Goal: Information Seeking & Learning: Learn about a topic

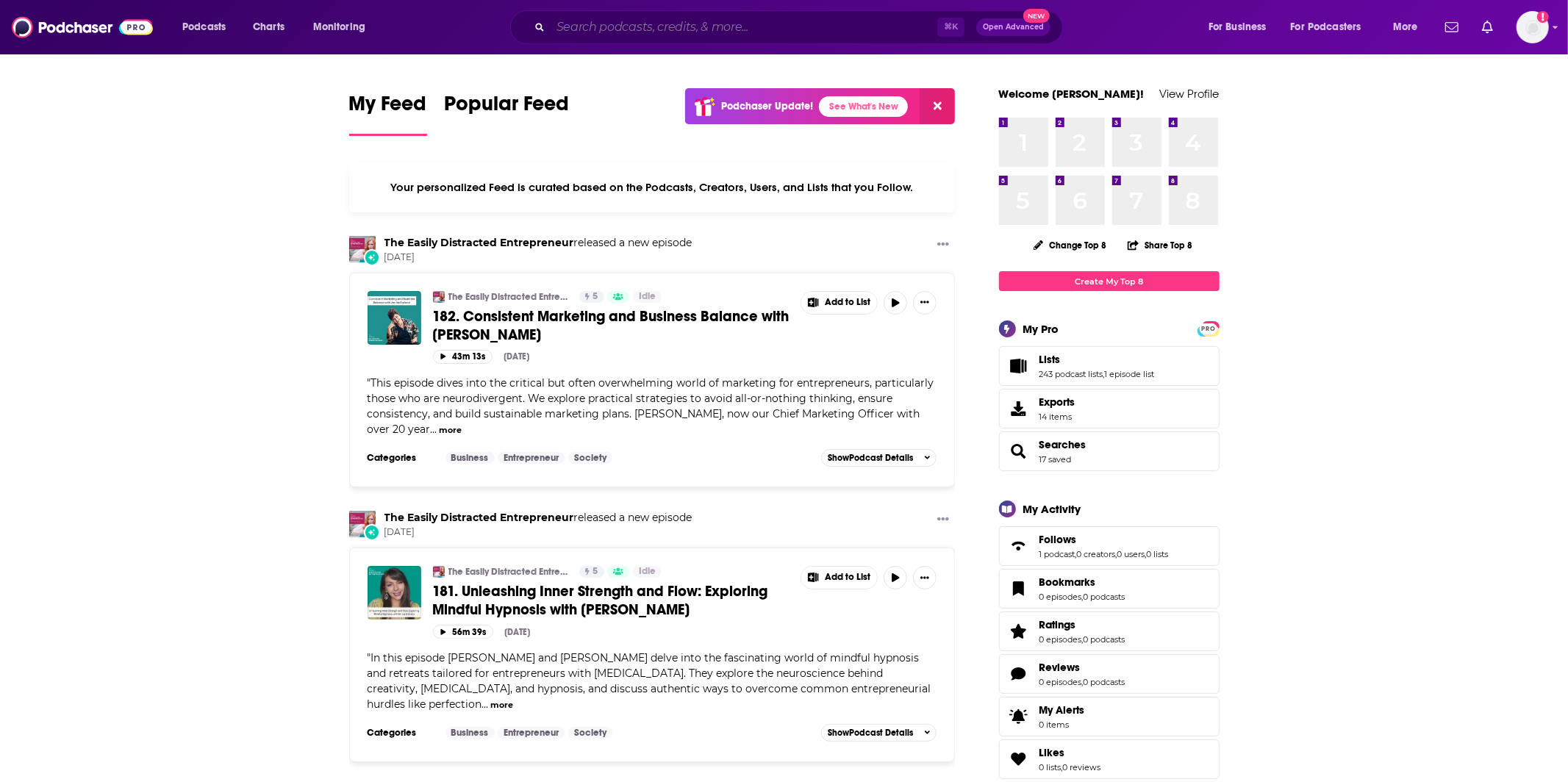
click at [764, 24] on input "Search podcasts, credits, & more..." at bounding box center [744, 27] width 387 height 23
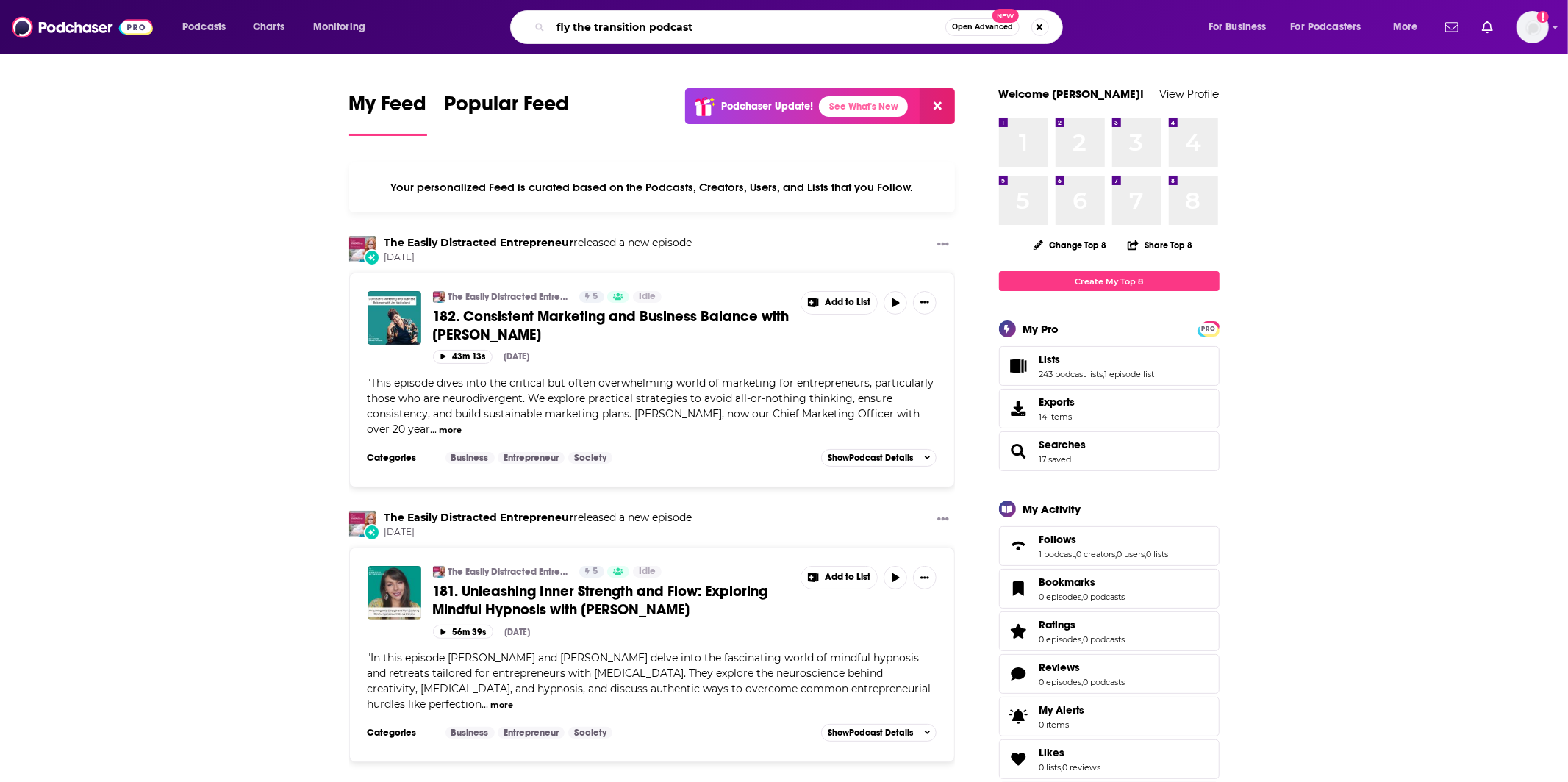
type input "fly the transition podcast"
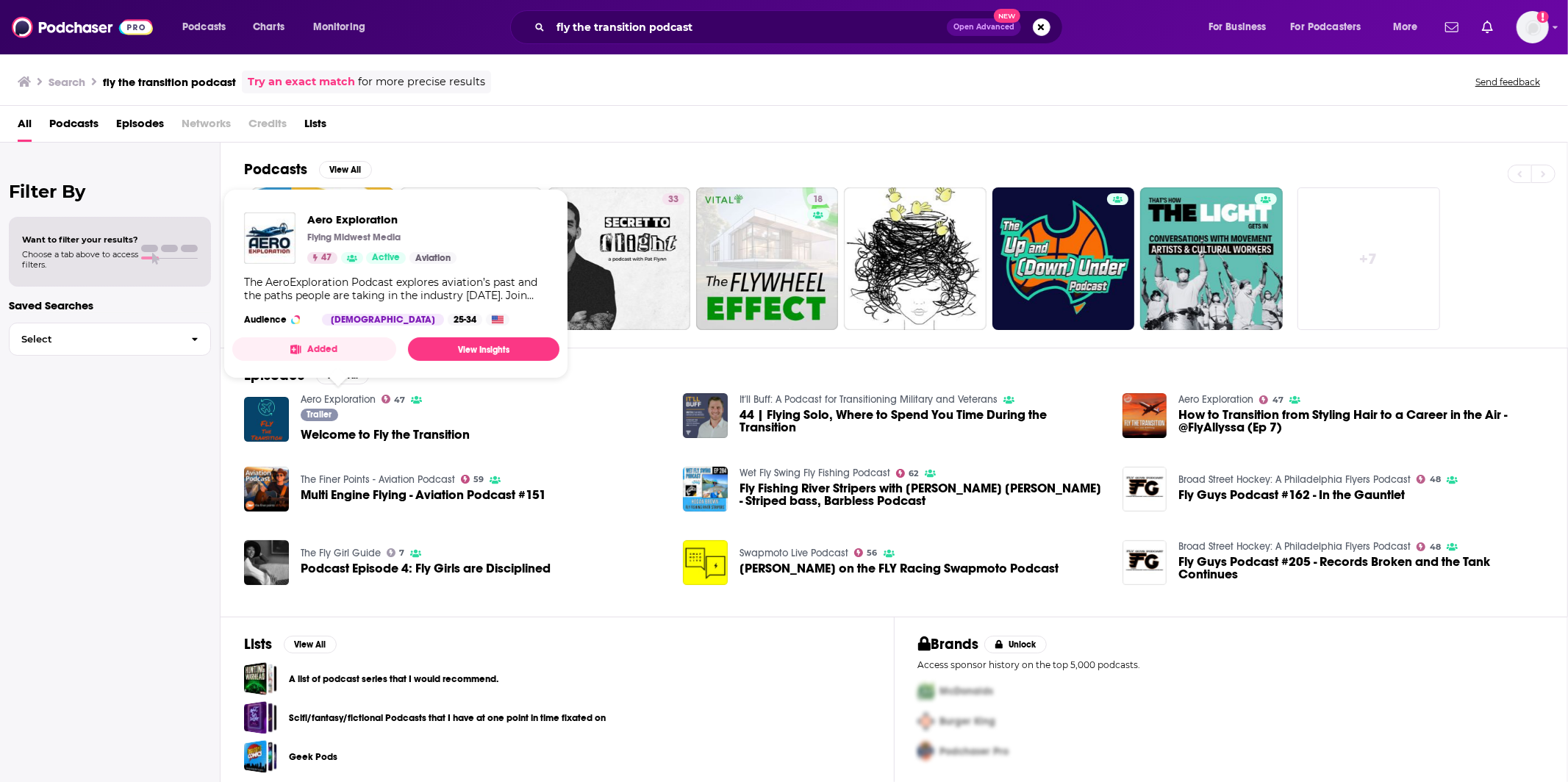
click at [357, 399] on link "Aero Exploration" at bounding box center [338, 400] width 75 height 12
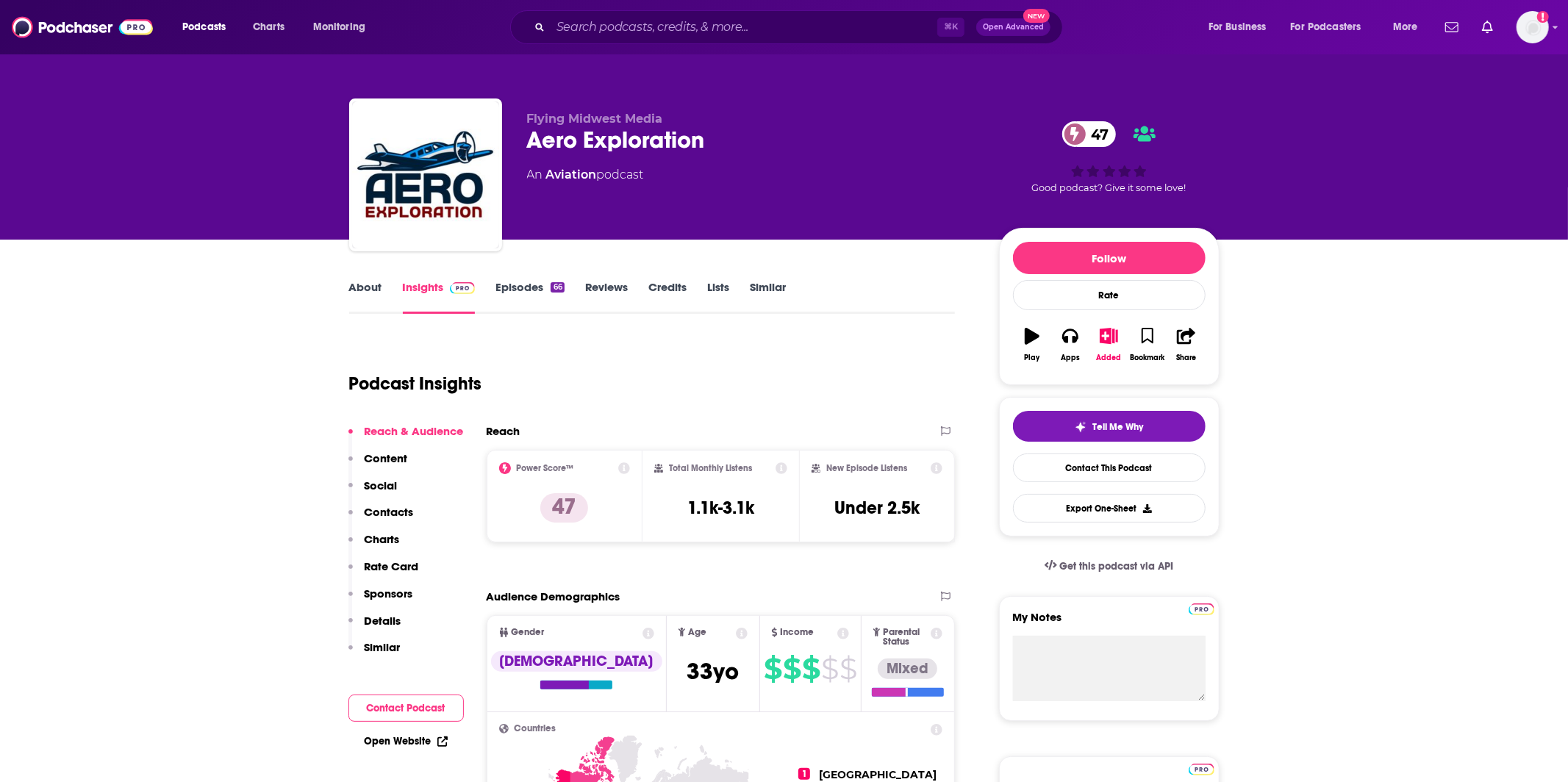
click at [366, 293] on link "About" at bounding box center [366, 297] width 33 height 34
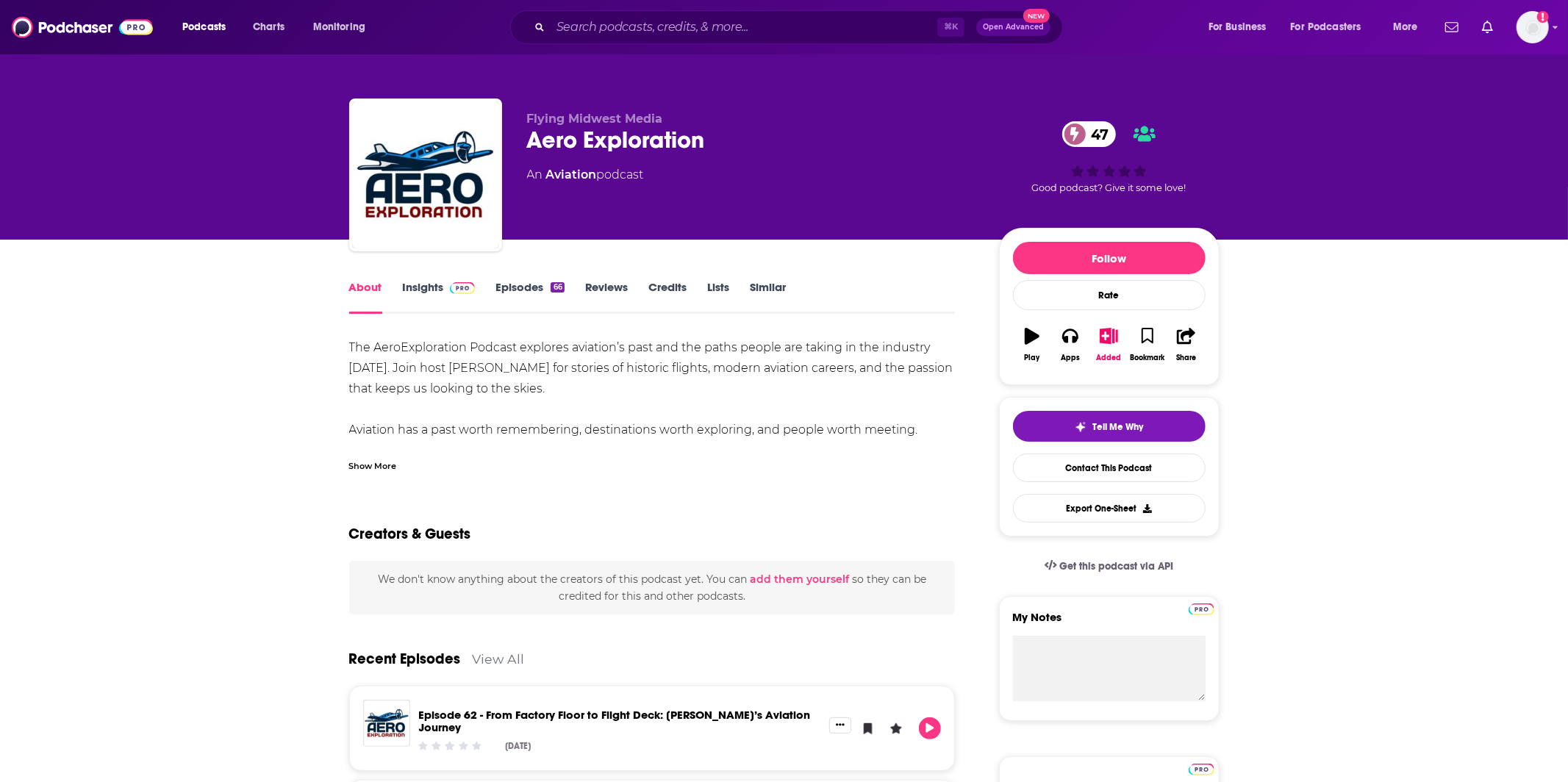
click at [376, 460] on div "Show More" at bounding box center [373, 465] width 48 height 14
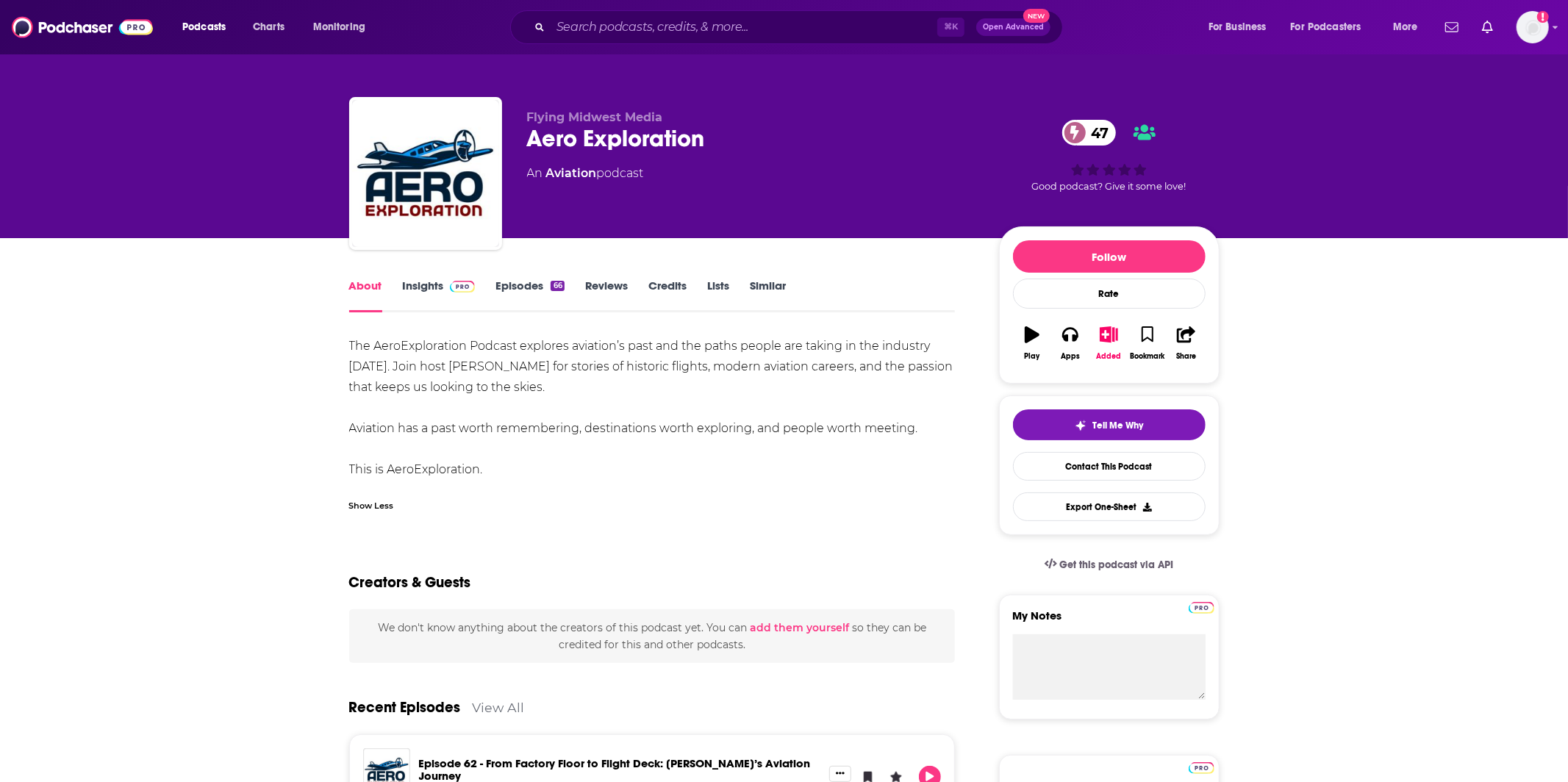
scroll to position [21, 0]
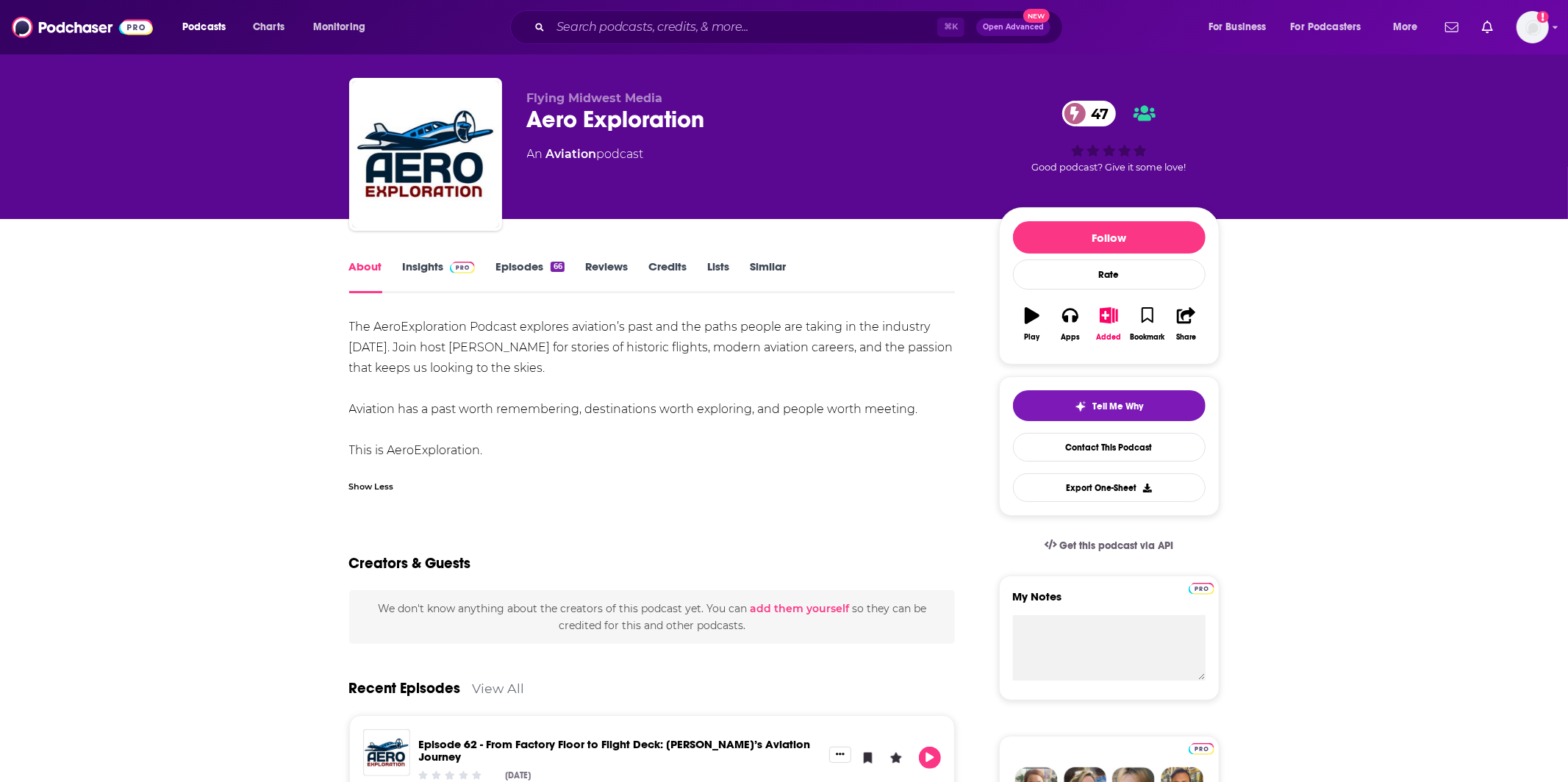
drag, startPoint x: 345, startPoint y: 330, endPoint x: 508, endPoint y: 446, distance: 200.1
copy div "The AeroExploration Podcast explores aviation’s past and the paths people are t…"
click at [425, 269] on link "Insights" at bounding box center [439, 276] width 73 height 34
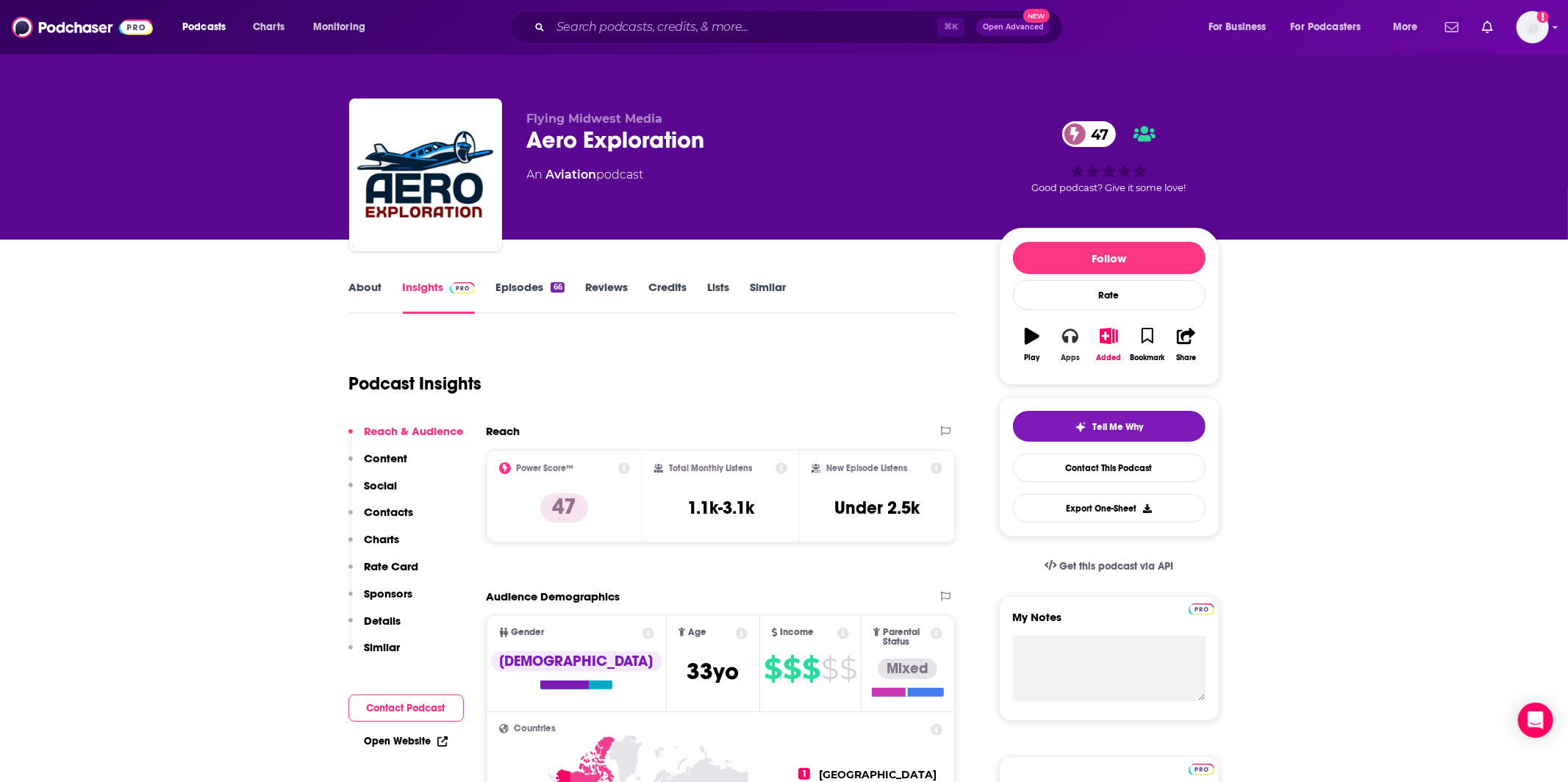
click at [1079, 337] on icon "button" at bounding box center [1070, 336] width 16 height 15
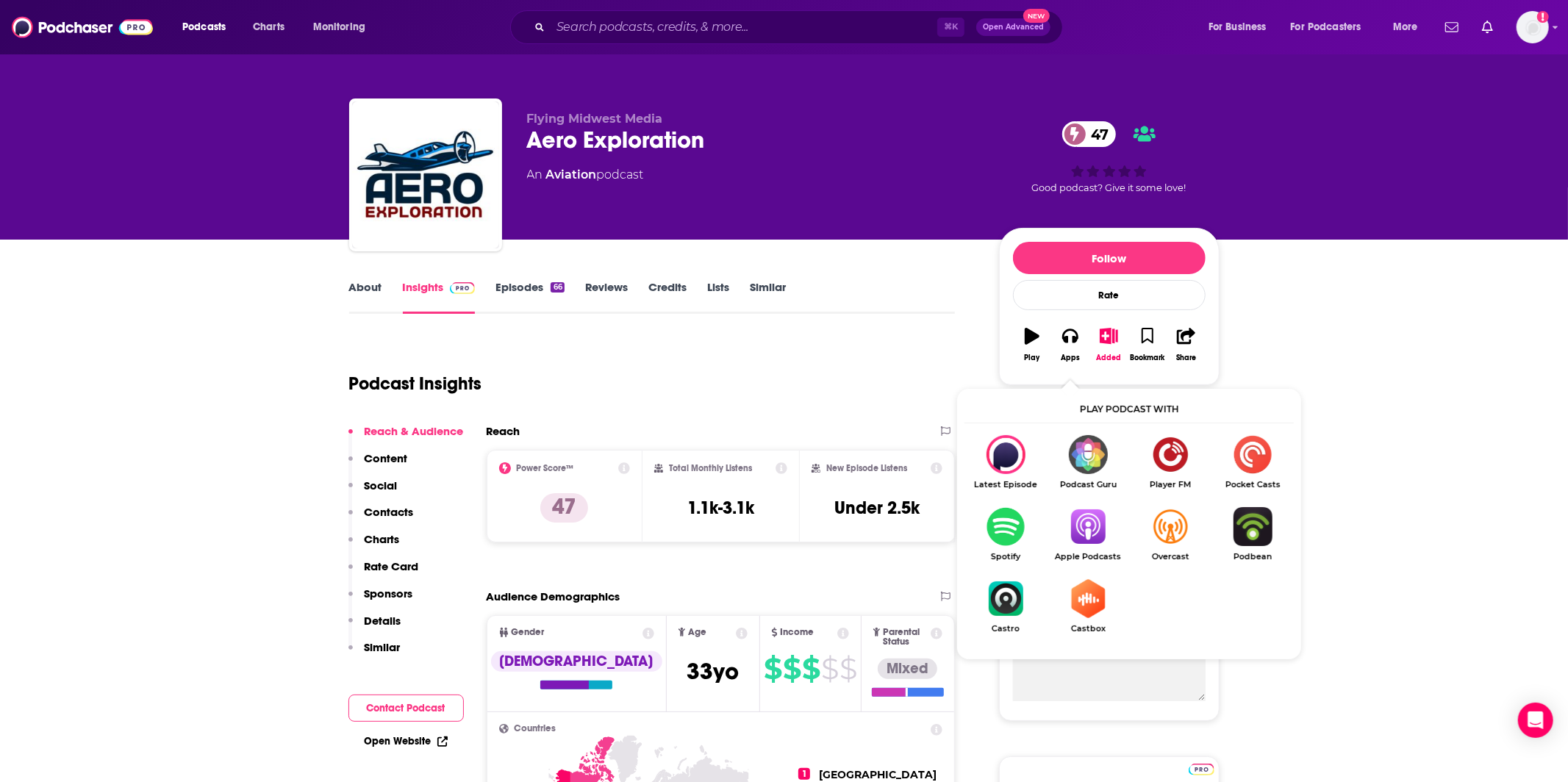
click at [1095, 513] on img "Show Listen On dropdown" at bounding box center [1088, 527] width 82 height 39
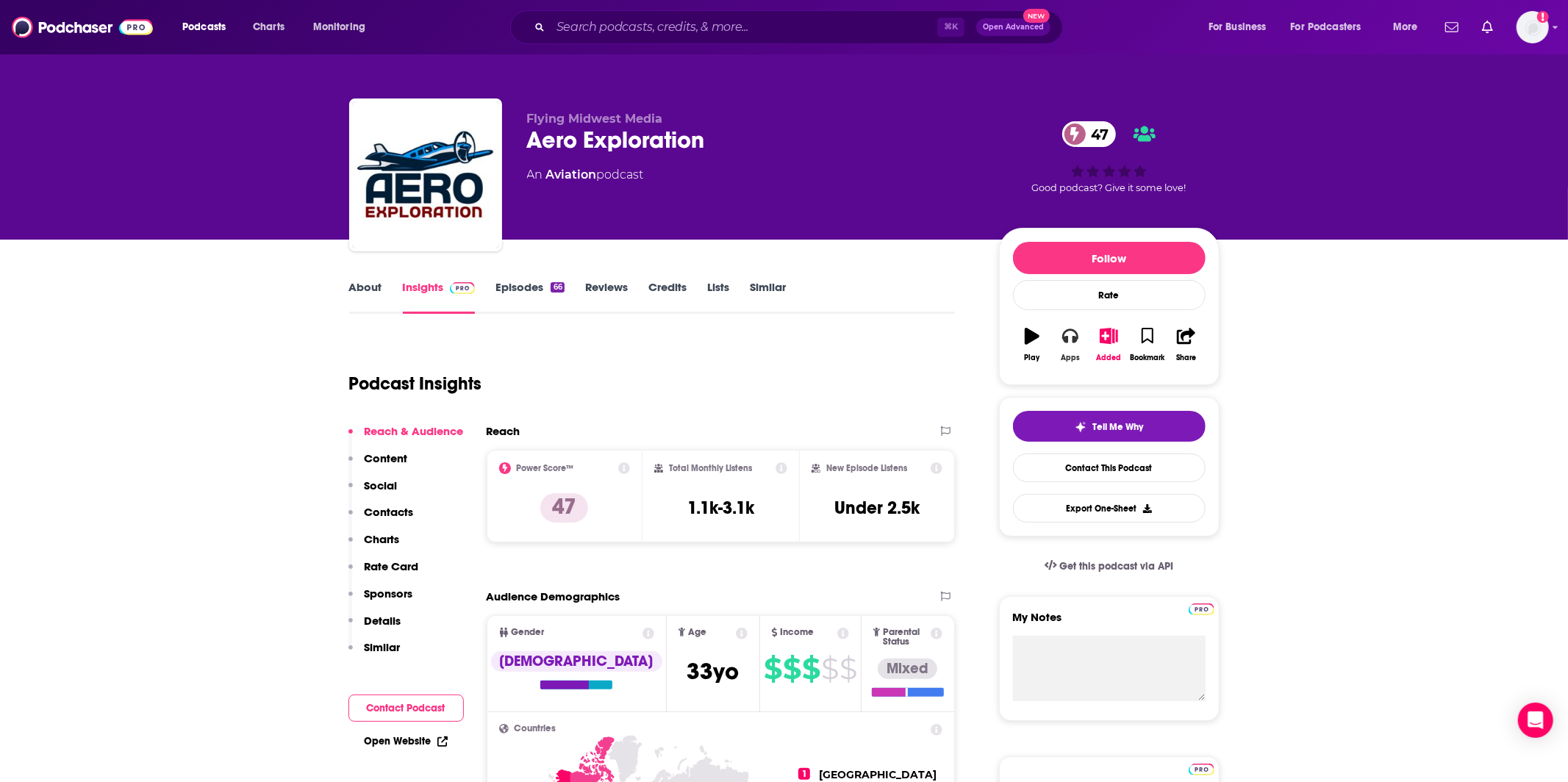
click at [1076, 349] on button "Apps" at bounding box center [1070, 344] width 38 height 53
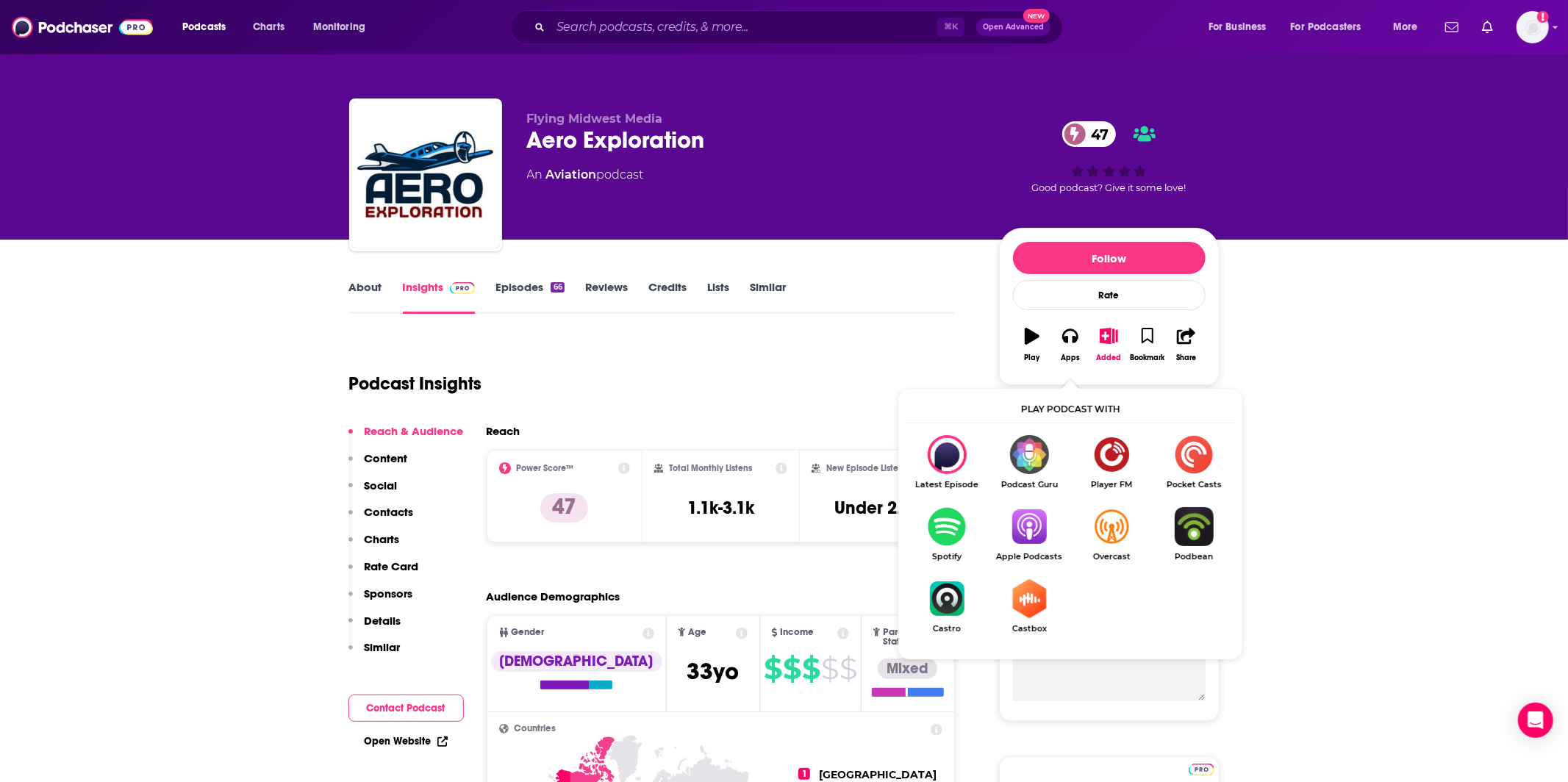
click at [950, 533] on img "Show Listen On dropdown" at bounding box center [947, 527] width 82 height 39
